Goal: Task Accomplishment & Management: Manage account settings

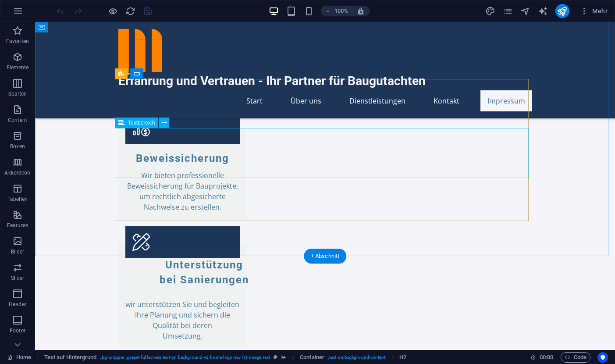
scroll to position [1517, 0]
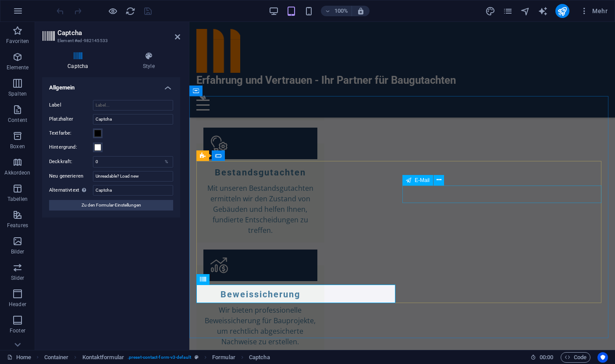
scroll to position [1391, 0]
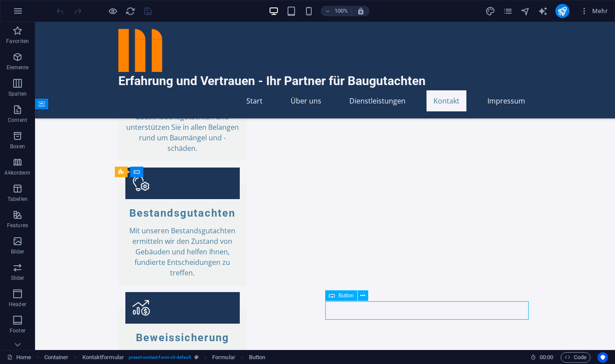
scroll to position [1419, 0]
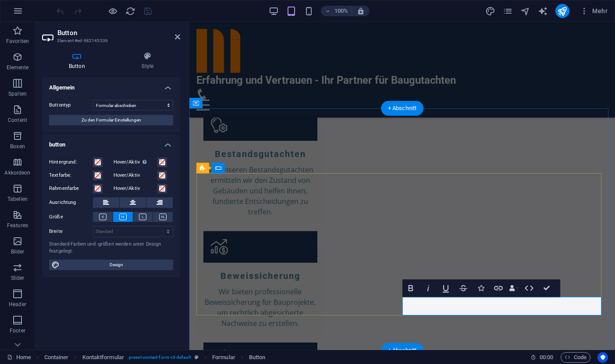
scroll to position [1391, 0]
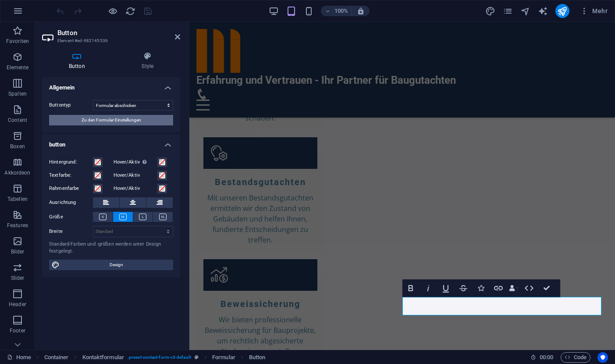
click at [106, 120] on span "Zu den Formular-Einstellungen" at bounding box center [112, 120] width 60 height 11
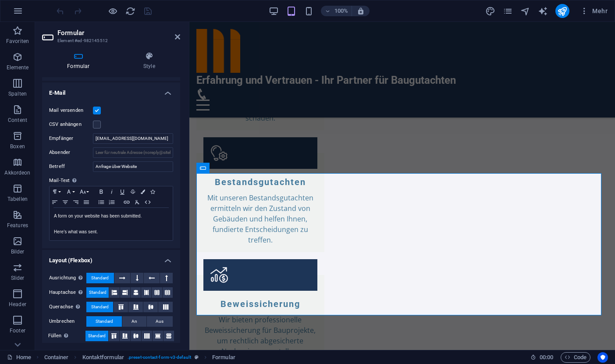
scroll to position [225, 0]
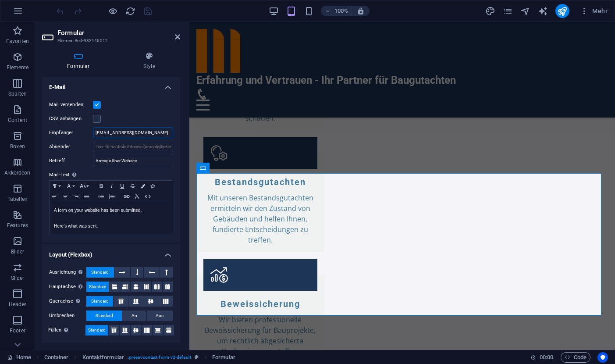
drag, startPoint x: 135, startPoint y: 133, endPoint x: 89, endPoint y: 134, distance: 46.0
click at [93, 134] on input "[EMAIL_ADDRESS][DOMAIN_NAME]" at bounding box center [133, 133] width 80 height 11
type input "[DOMAIN_NAME]"
click at [562, 11] on icon "publish" at bounding box center [562, 11] width 10 height 10
checkbox input "false"
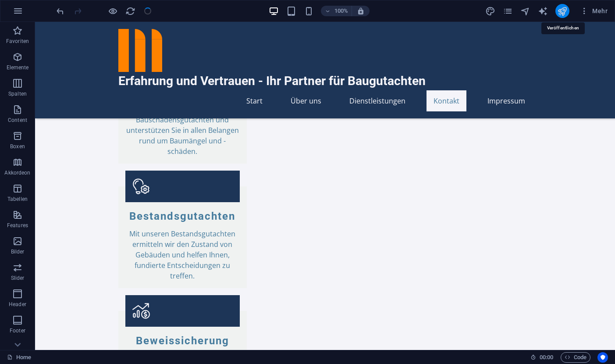
scroll to position [1419, 0]
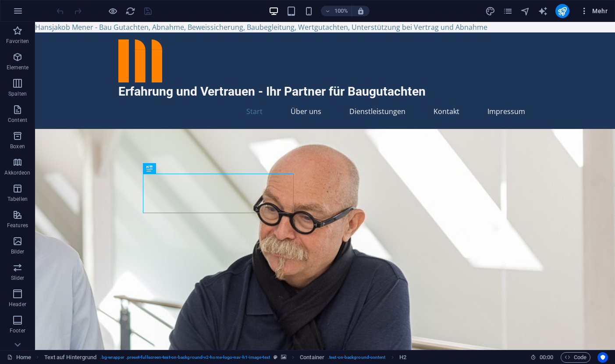
click at [601, 13] on span "Mehr" at bounding box center [594, 11] width 28 height 9
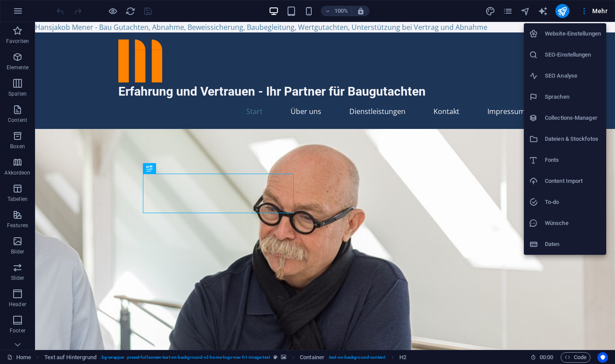
click at [559, 54] on h6 "SEO-Einstellungen" at bounding box center [573, 55] width 56 height 11
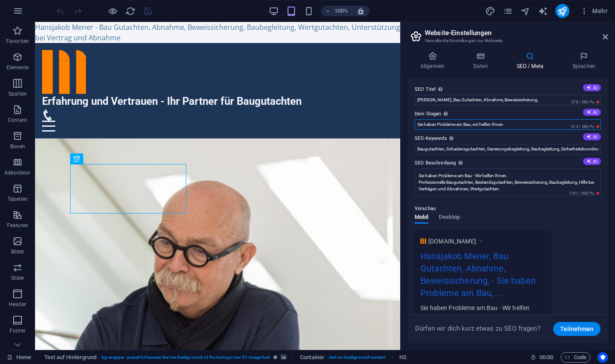
drag, startPoint x: 511, startPoint y: 126, endPoint x: 415, endPoint y: 125, distance: 96.0
click at [415, 125] on input "Sie haben Probleme am Bau, wir helfen Ihnen" at bounding box center [508, 124] width 186 height 11
type input "Erfolg und Vertrauen"
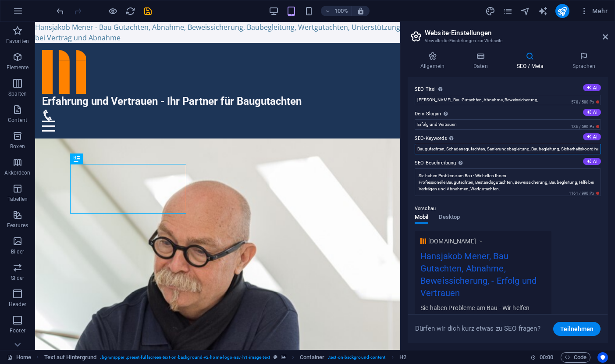
click at [419, 150] on input "Baugutachten, Schadensgutachten, Sanierungsbegleitung, Baubegleitung, Sicherhei…" at bounding box center [508, 149] width 186 height 11
type input "Rain, Baugutachten, Schadensgutachten, Sanierungsbegleitung, Baubegleitung, Sic…"
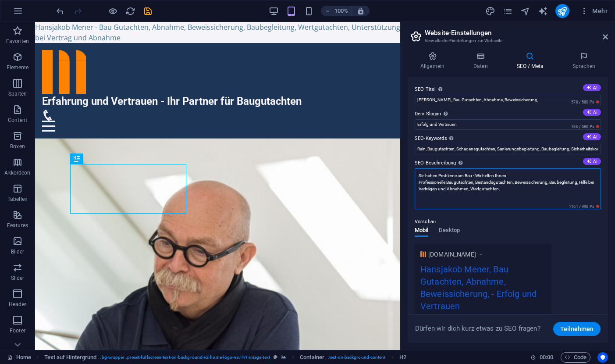
drag, startPoint x: 516, startPoint y: 176, endPoint x: 420, endPoint y: 176, distance: 96.0
click at [420, 176] on textarea "Sie haben Probleme am Bau - Wir helfen Ihnen. Professionelle Baugutachten, Best…" at bounding box center [508, 188] width 186 height 41
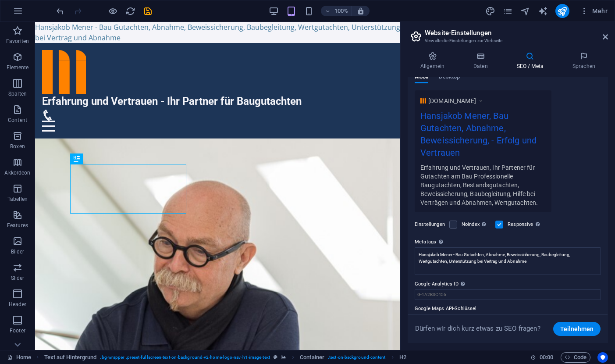
scroll to position [171, 0]
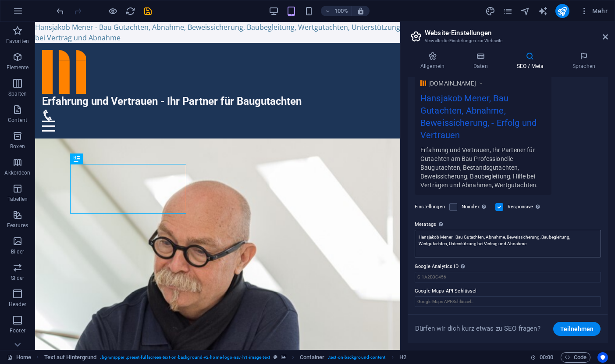
type textarea "Erfahrung und Vertrauen, Ihr Partener für Gutachten am Bau Professionelle Baugu…"
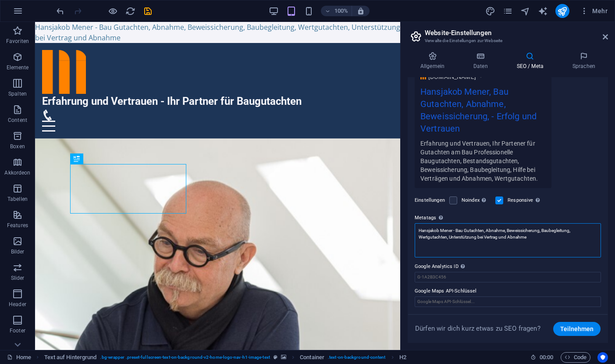
scroll to position [151, 0]
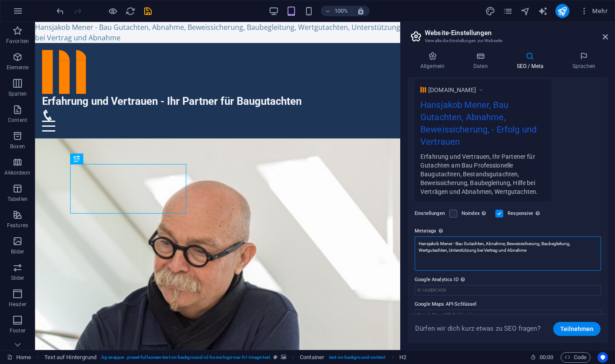
click at [536, 246] on textarea "Hansjakob Mener - Bau Gutachten, Abnahme, Beweissicherung, Baubegleitung, Wertg…" at bounding box center [508, 253] width 186 height 34
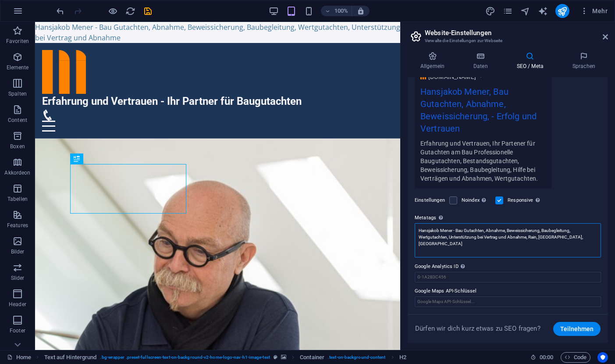
type textarea "Hansjakob Mener - Bau Gutachten, Abnahme, Beweissicherung, Baubegleitung, Wertg…"
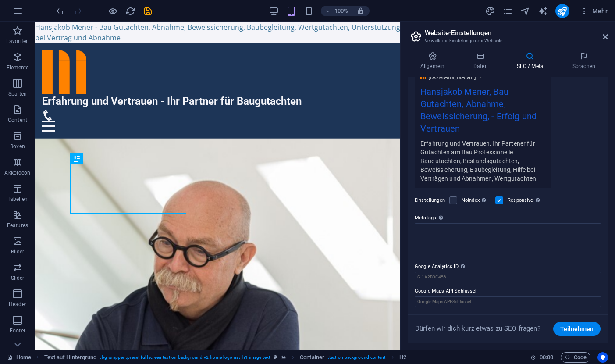
scroll to position [158, 0]
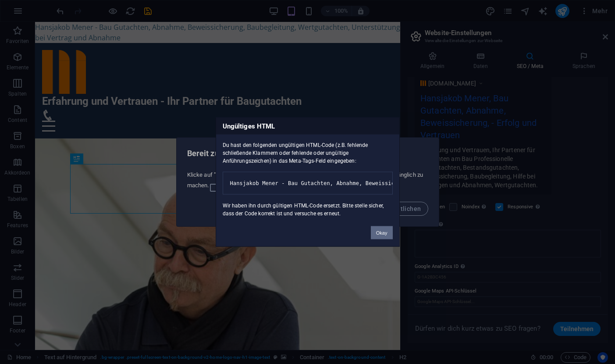
click at [378, 238] on button "Okay" at bounding box center [382, 232] width 22 height 13
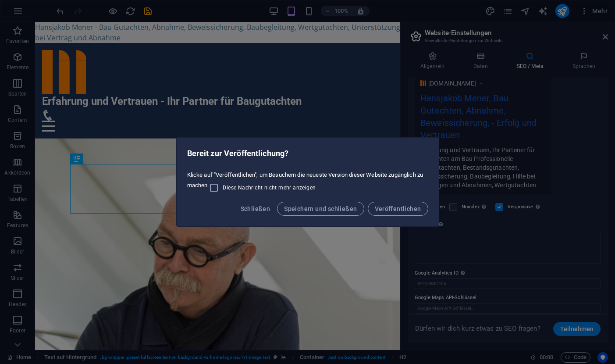
scroll to position [151, 0]
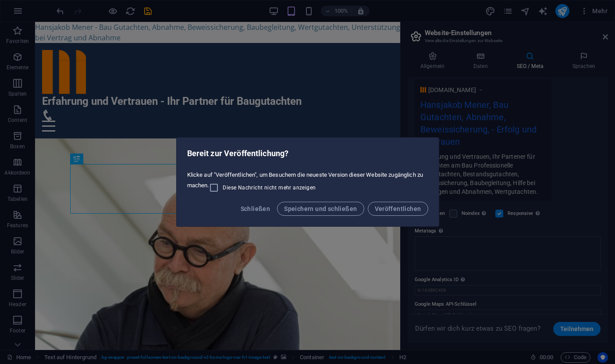
click at [509, 235] on div "Bereit zur Veröffentlichung? Klicke auf "Veröffentlichen", um Besuchern die neu…" at bounding box center [307, 182] width 615 height 364
click at [215, 188] on input "Diese Nachricht nicht mehr anzeigen" at bounding box center [216, 187] width 14 height 11
checkbox input "true"
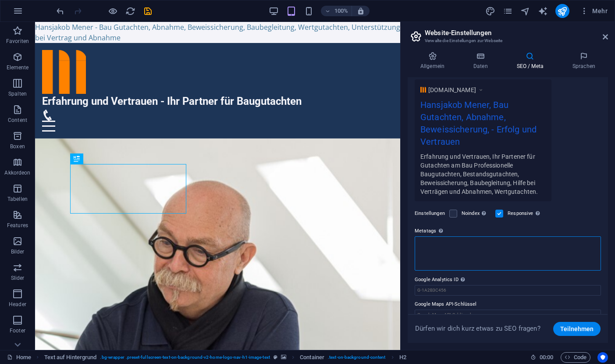
click at [451, 236] on textarea "Metatags Hier kannst du individuellen HTML-Code innerhalb des Tags einfügen. Be…" at bounding box center [508, 253] width 186 height 34
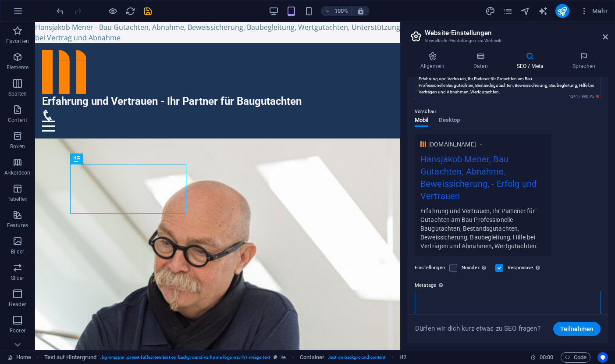
scroll to position [111, 0]
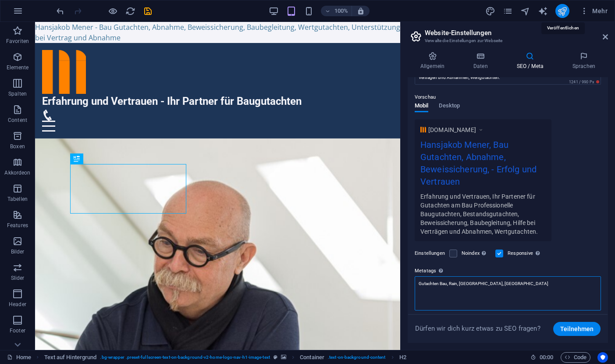
type textarea "Gutachten Bau, Rain, Donauwörth, Bayern"
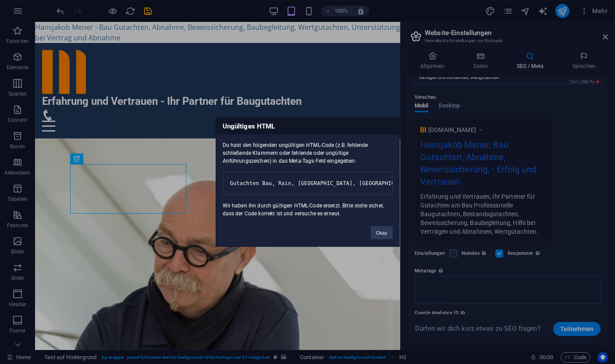
click at [562, 9] on body "Dipl- Ing. Arch. (Univ) Hansjakob Mener Home Favoriten Elemente Spalten Content…" at bounding box center [307, 182] width 615 height 364
click at [381, 239] on button "Okay" at bounding box center [382, 232] width 22 height 13
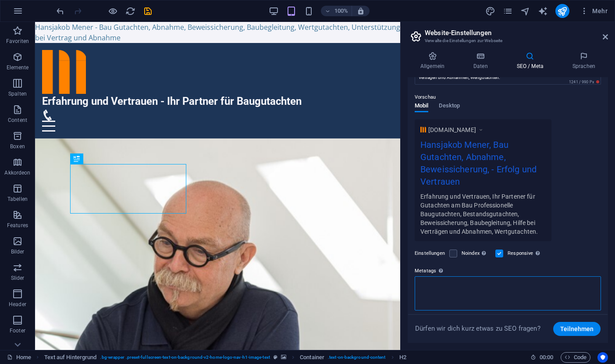
click at [480, 292] on textarea "Metatags Hier kannst du individuellen HTML-Code innerhalb des Tags einfügen. Be…" at bounding box center [508, 293] width 186 height 34
click at [492, 289] on textarea "Metatags Hier kannst du individuellen HTML-Code innerhalb des Tags einfügen. Be…" at bounding box center [508, 293] width 186 height 34
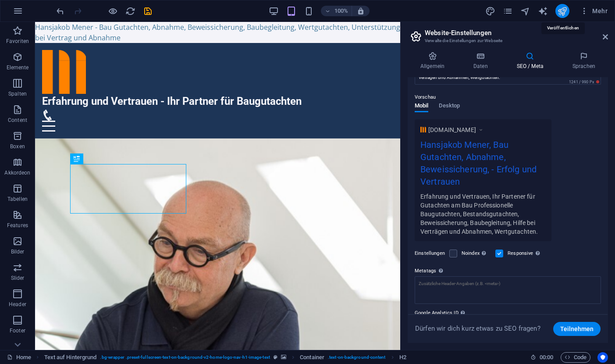
click at [563, 11] on icon "publish" at bounding box center [562, 11] width 10 height 10
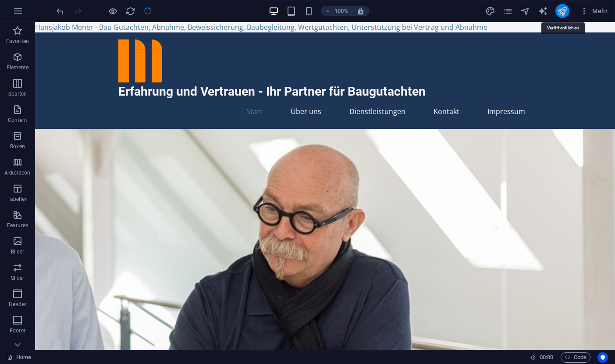
click at [563, 11] on icon "publish" at bounding box center [562, 11] width 10 height 10
